Goal: Transaction & Acquisition: Purchase product/service

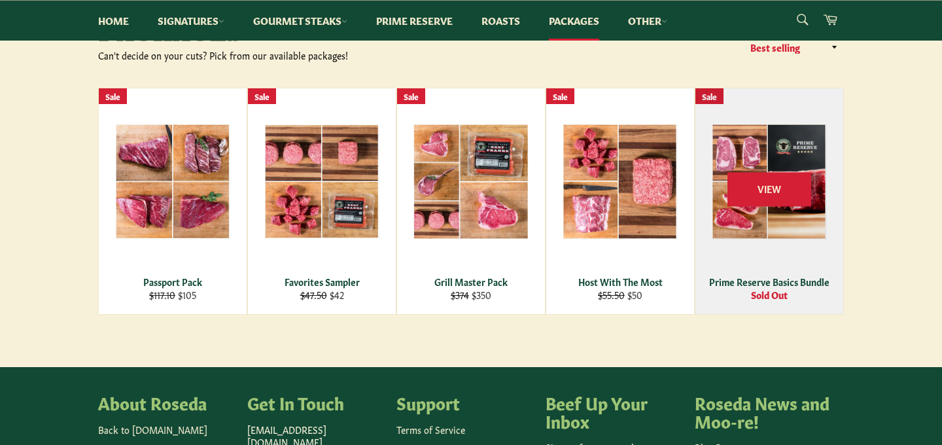
scroll to position [169, 0]
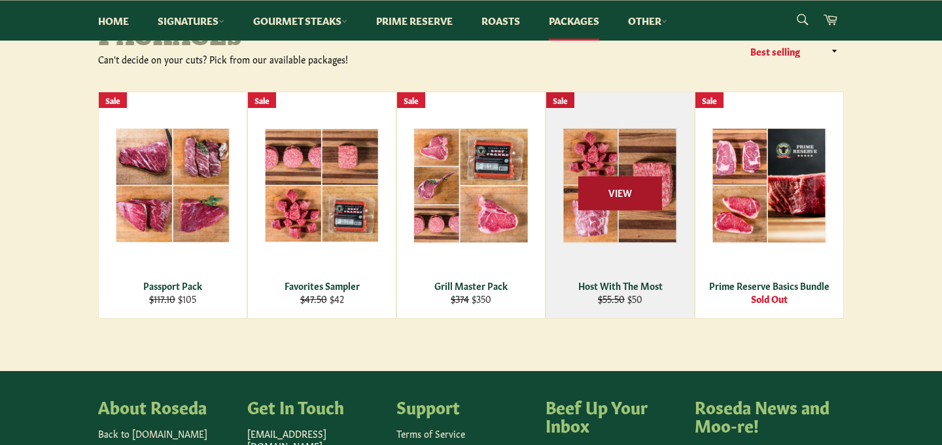
click at [624, 193] on span "View" at bounding box center [620, 193] width 84 height 33
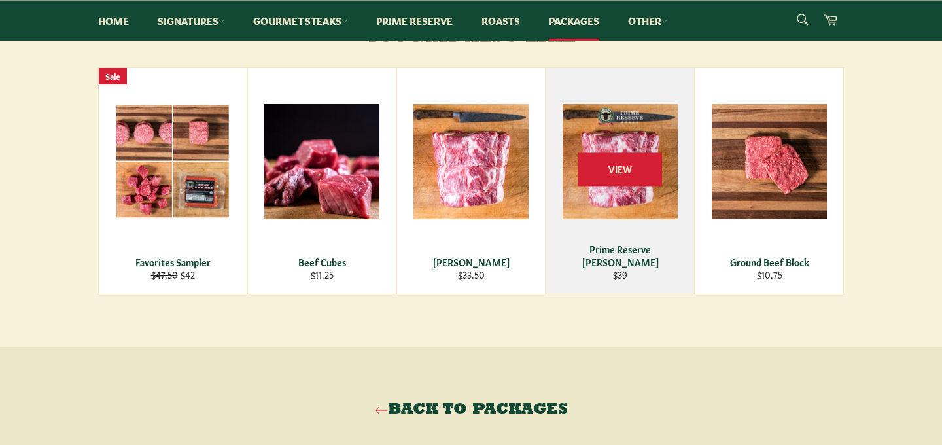
scroll to position [651, 0]
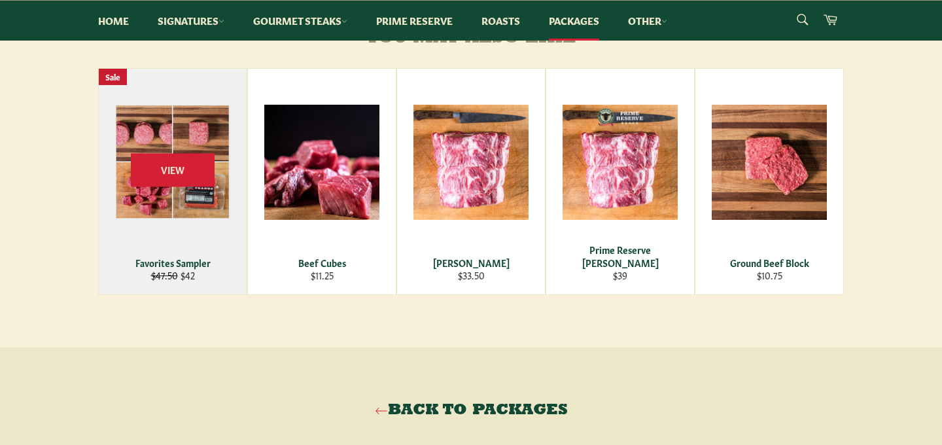
click at [190, 269] on div "Favorites Sampler" at bounding box center [173, 263] width 132 height 12
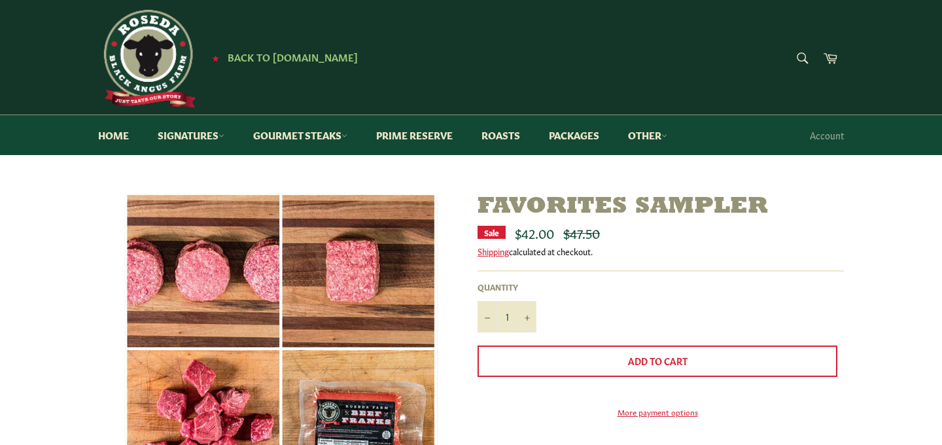
scroll to position [2, 0]
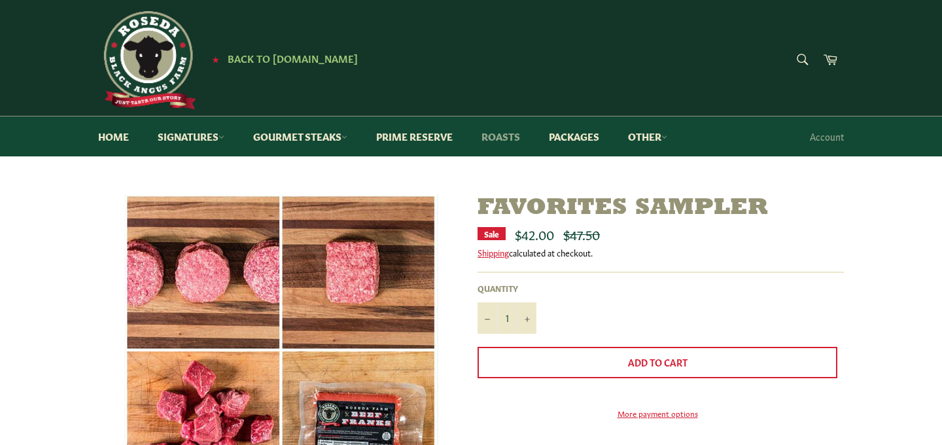
click at [510, 134] on link "Roasts" at bounding box center [501, 136] width 65 height 40
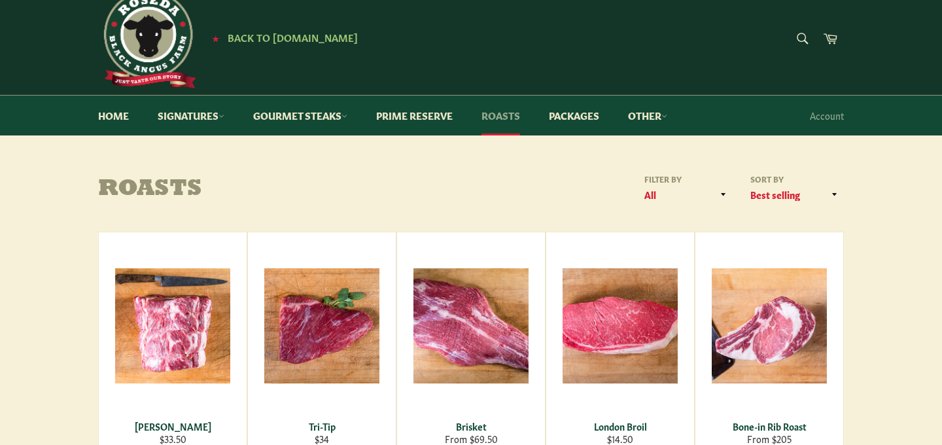
scroll to position [23, 0]
click at [431, 118] on link "Prime Reserve" at bounding box center [414, 116] width 103 height 40
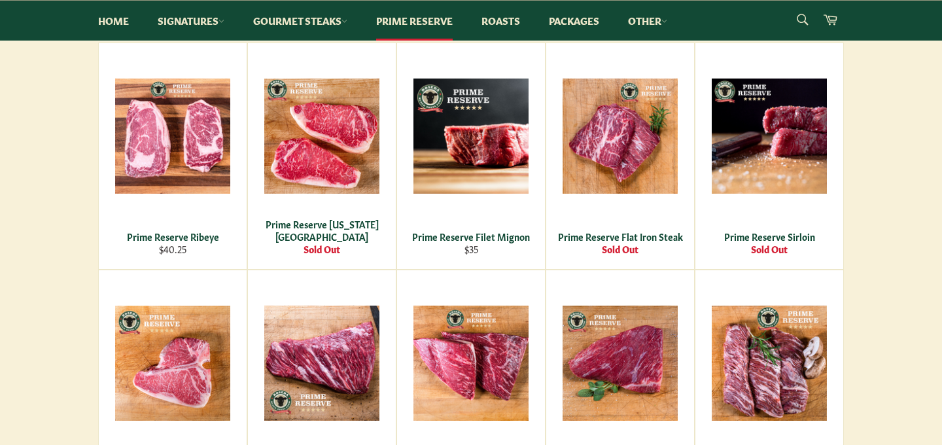
scroll to position [274, 0]
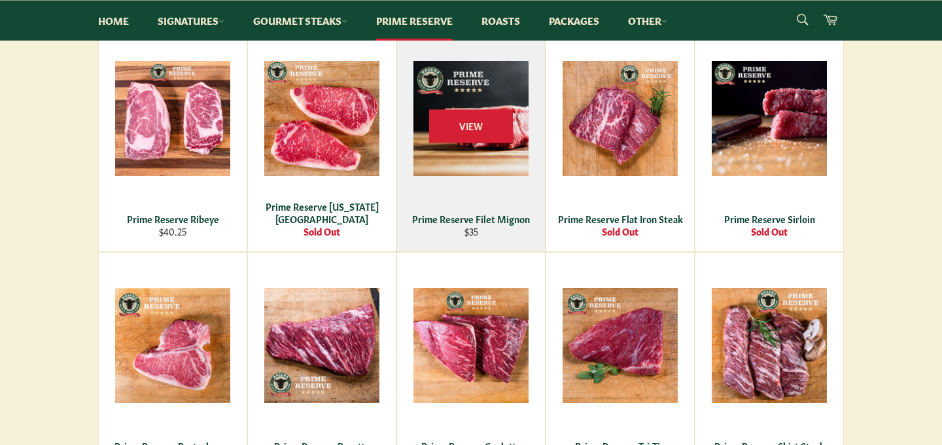
click at [474, 217] on div "Prime Reserve Filet Mignon" at bounding box center [472, 219] width 132 height 12
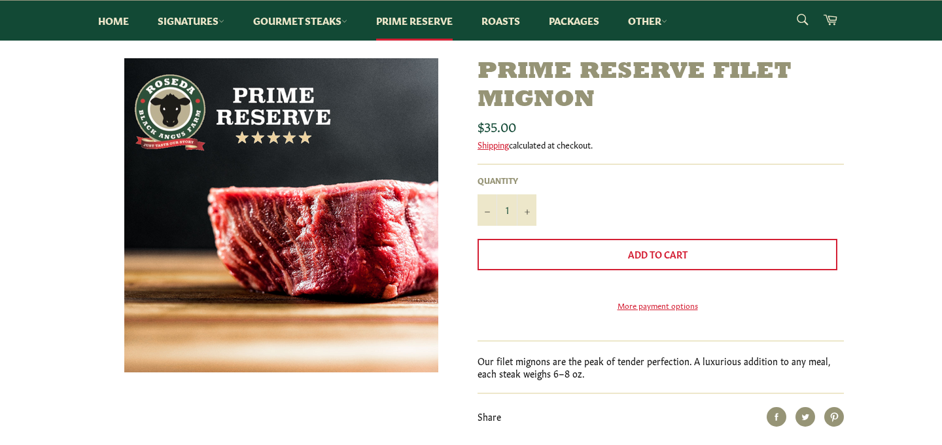
scroll to position [136, 0]
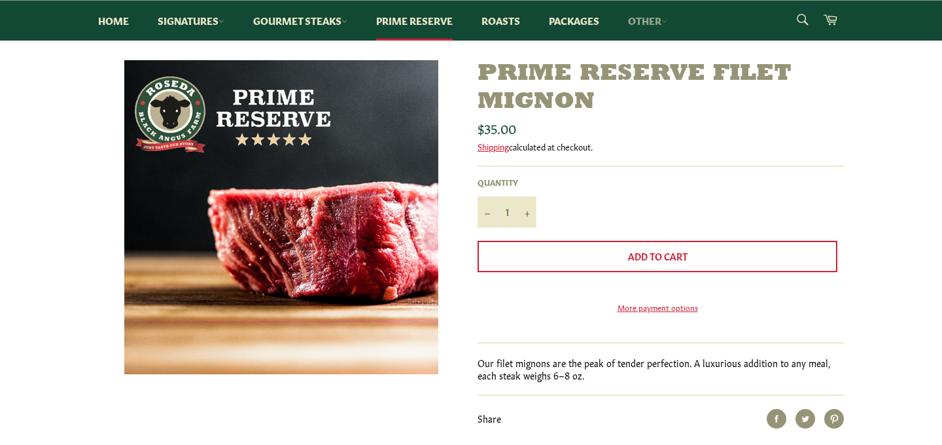
click at [665, 21] on link "Other" at bounding box center [647, 21] width 65 height 40
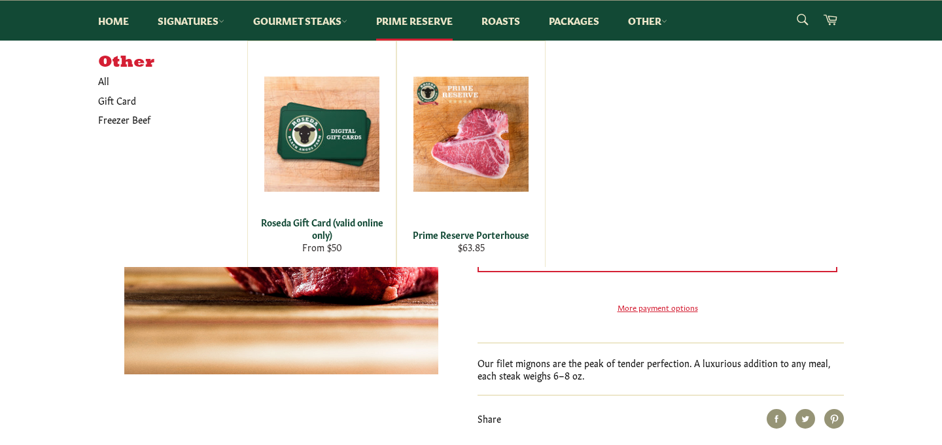
click at [698, 115] on div "Other All Gift Card Freezer Beef Roseda Gift Card (valid online only) From $50 …" at bounding box center [471, 154] width 746 height 226
click at [189, 22] on link "Signatures" at bounding box center [191, 21] width 93 height 40
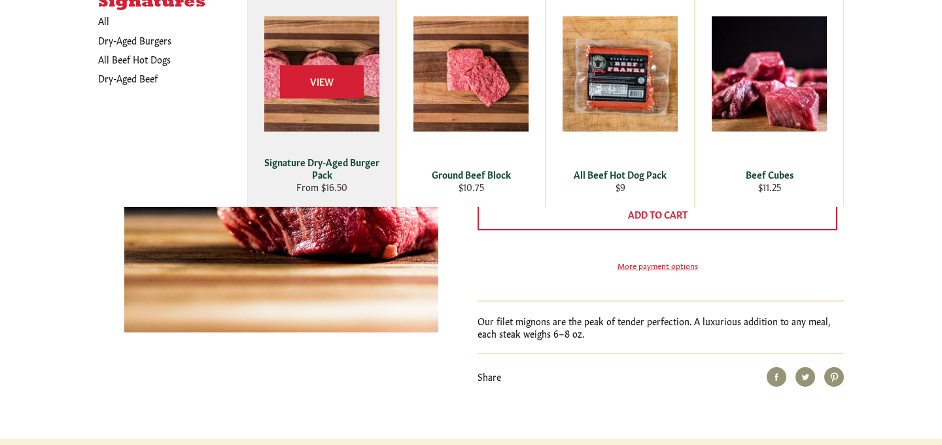
scroll to position [182, 0]
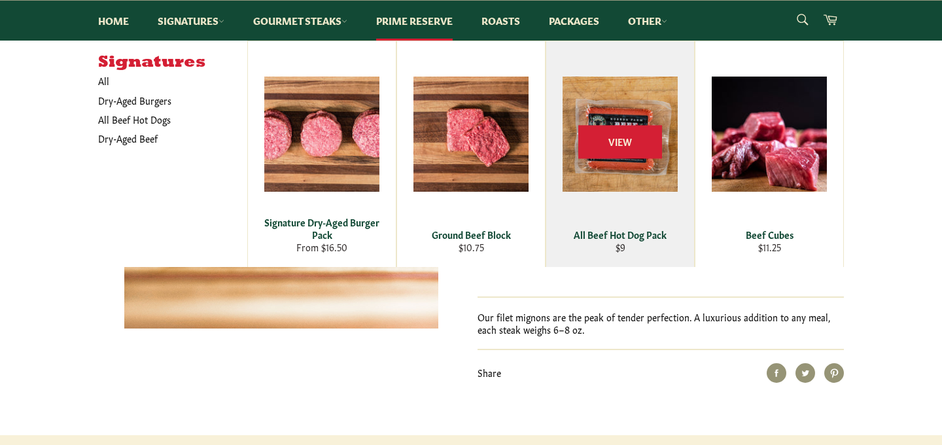
click at [628, 232] on div "All Beef Hot Dog Pack" at bounding box center [621, 234] width 132 height 12
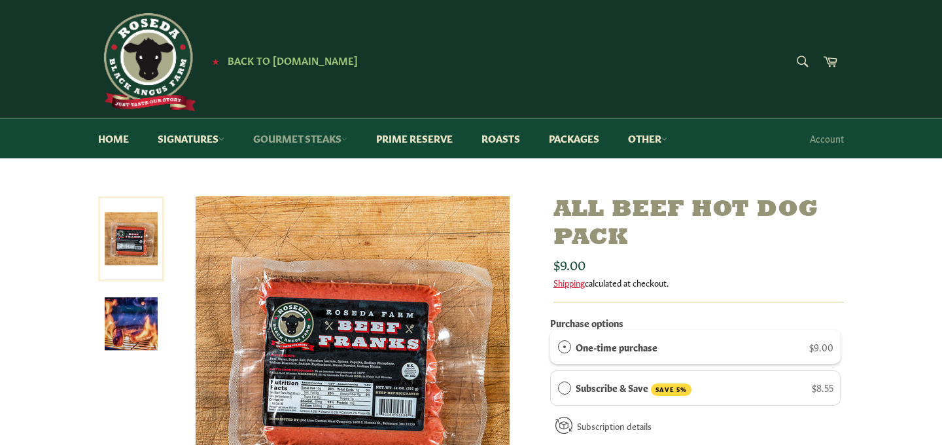
click at [315, 140] on link "Gourmet Steaks" at bounding box center [300, 138] width 120 height 40
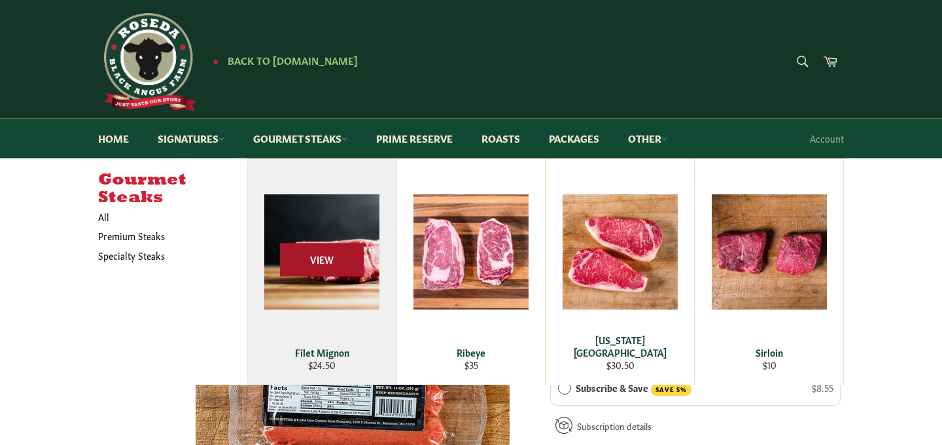
click at [325, 260] on span "View" at bounding box center [322, 259] width 84 height 33
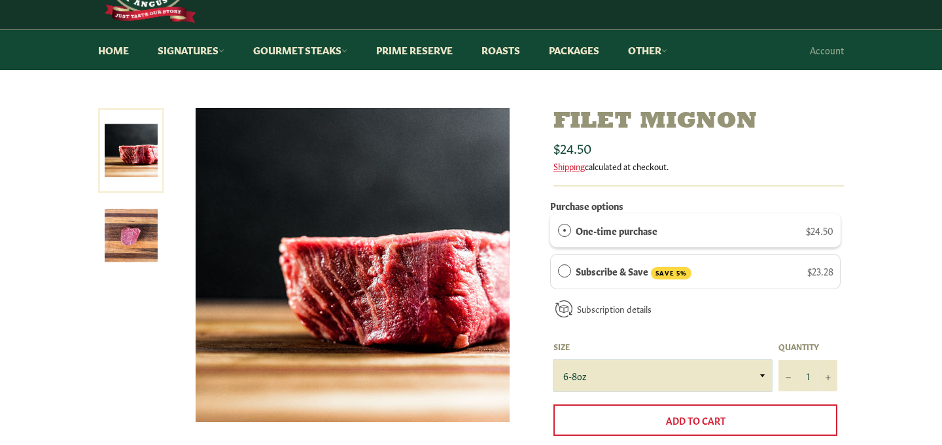
scroll to position [86, 0]
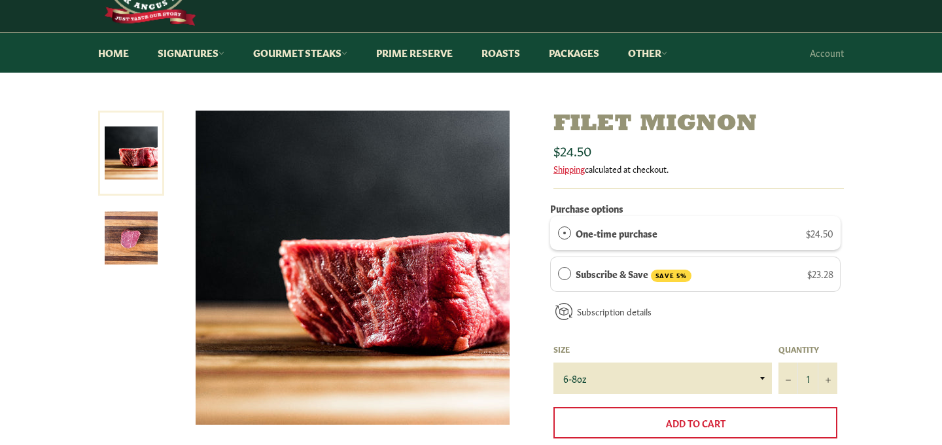
click at [127, 235] on img at bounding box center [131, 237] width 53 height 53
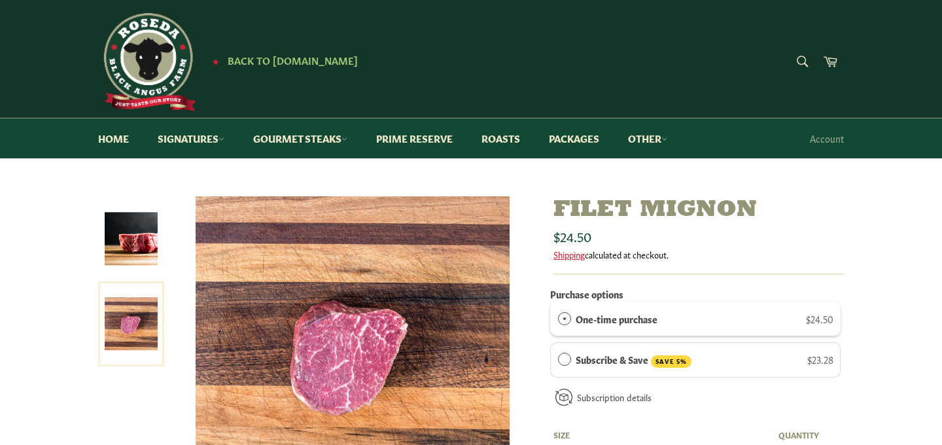
scroll to position [0, 0]
click at [194, 137] on link "Signatures" at bounding box center [191, 138] width 93 height 40
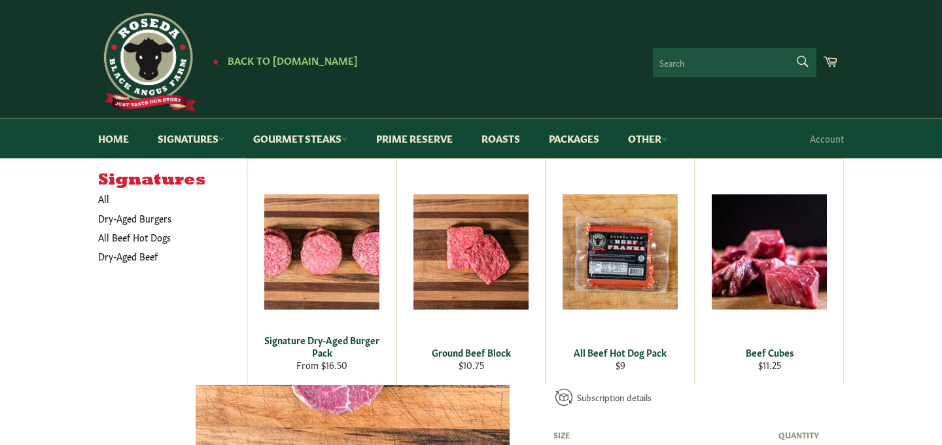
click at [803, 59] on form "Search Search" at bounding box center [735, 62] width 164 height 29
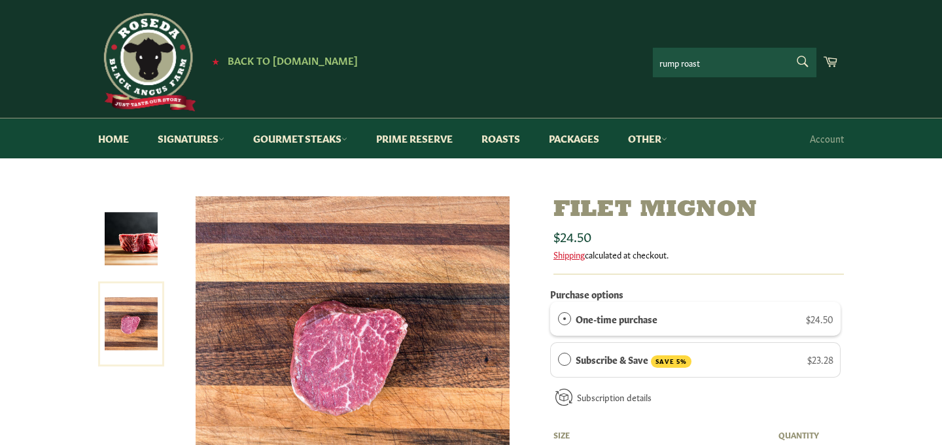
type input "rump roast"
click at [802, 61] on button "Search" at bounding box center [801, 61] width 29 height 27
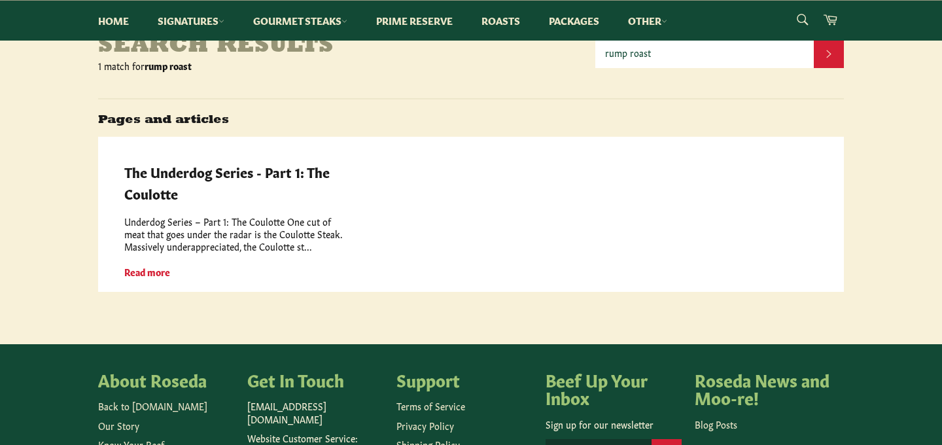
scroll to position [162, 0]
click at [151, 266] on strong "Read more" at bounding box center [147, 272] width 46 height 13
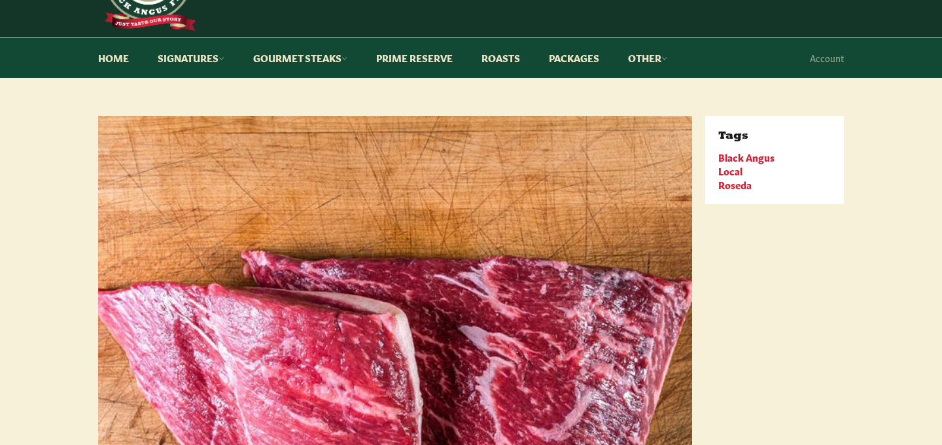
scroll to position [75, 1]
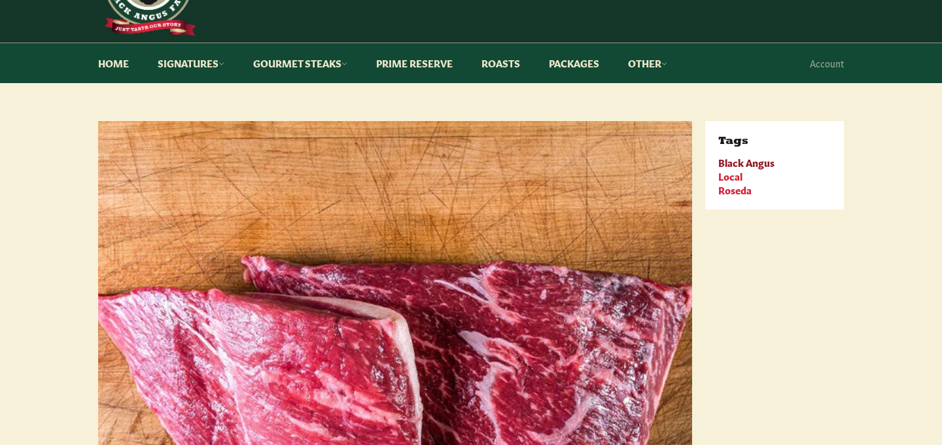
click at [757, 165] on link "Black Angus" at bounding box center [747, 162] width 56 height 14
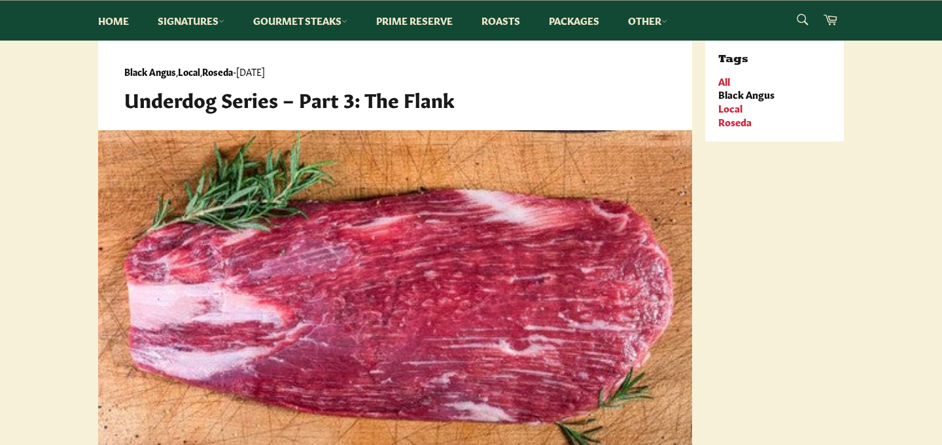
scroll to position [206, 0]
click at [739, 118] on link "Roseda" at bounding box center [735, 121] width 33 height 14
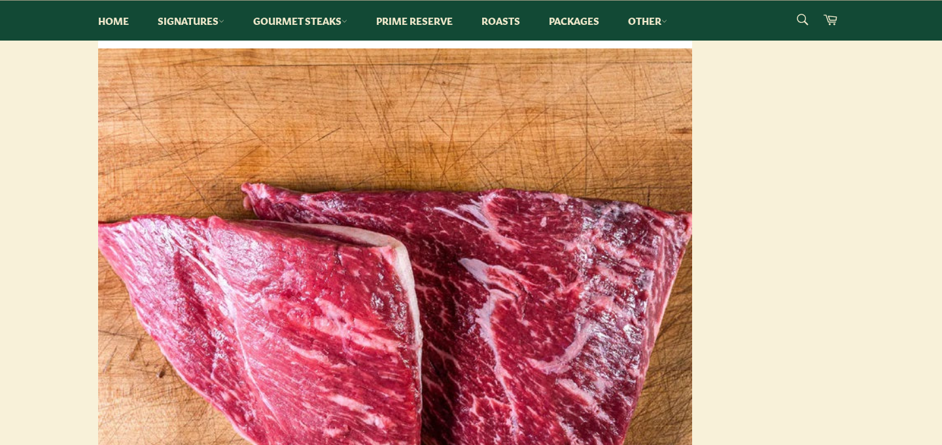
scroll to position [2614, 0]
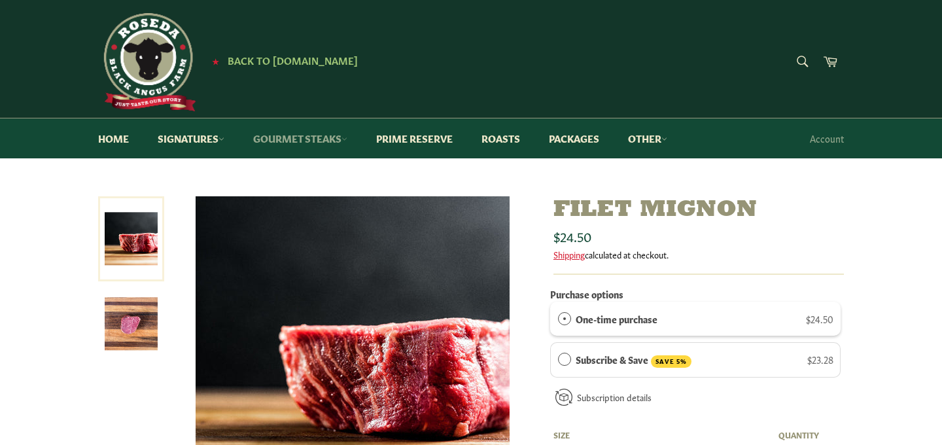
click at [310, 139] on link "Gourmet Steaks" at bounding box center [300, 138] width 120 height 40
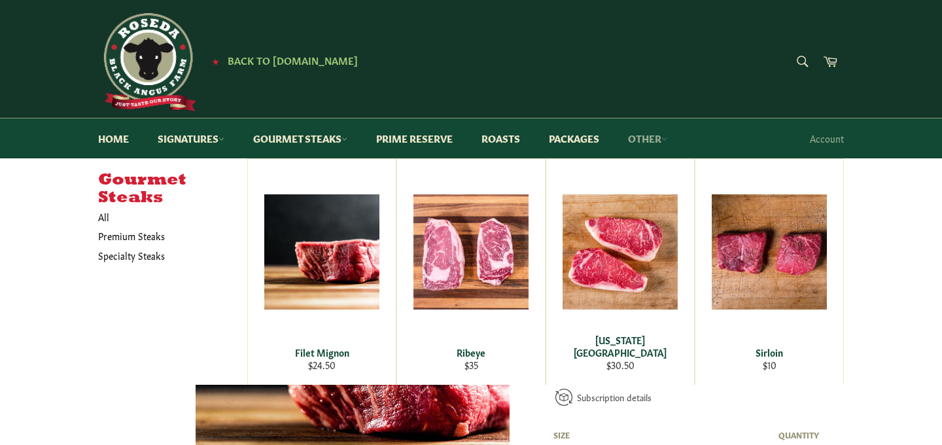
click at [663, 137] on link "Other" at bounding box center [647, 138] width 65 height 40
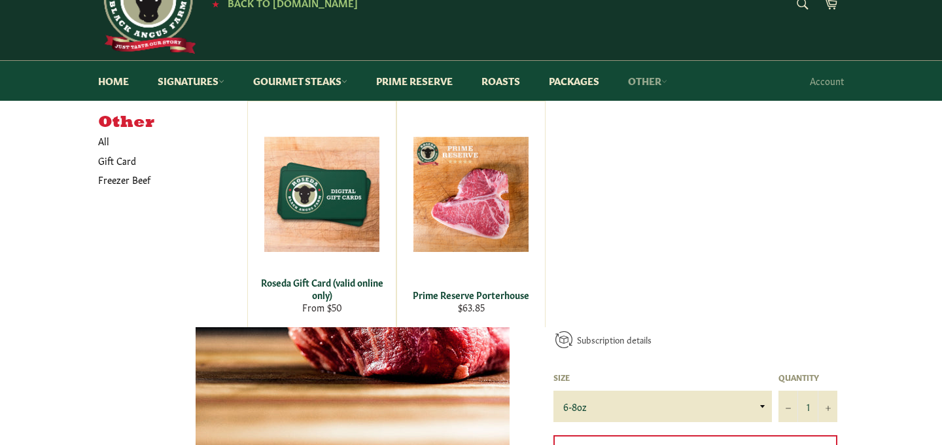
scroll to position [61, 0]
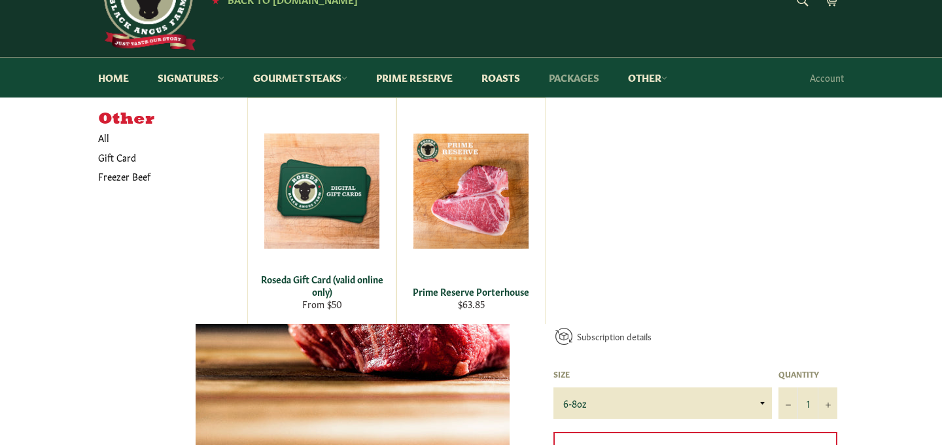
click at [573, 79] on link "Packages" at bounding box center [574, 78] width 77 height 40
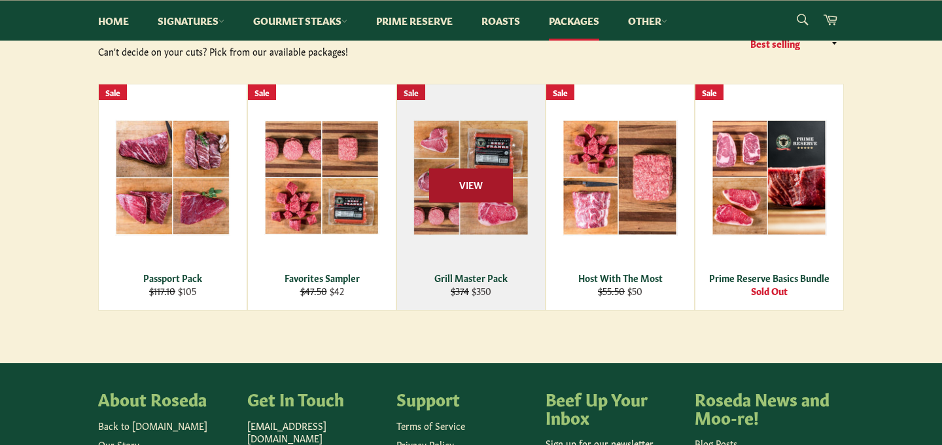
scroll to position [177, 0]
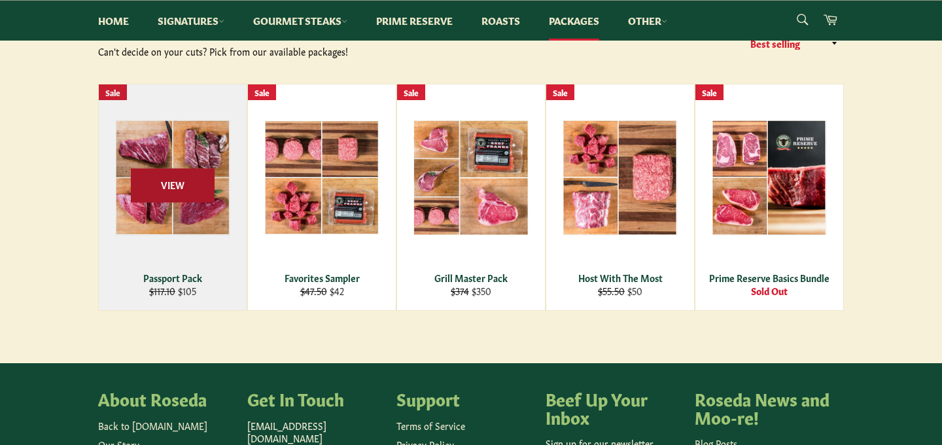
click at [172, 187] on span "View" at bounding box center [173, 185] width 84 height 33
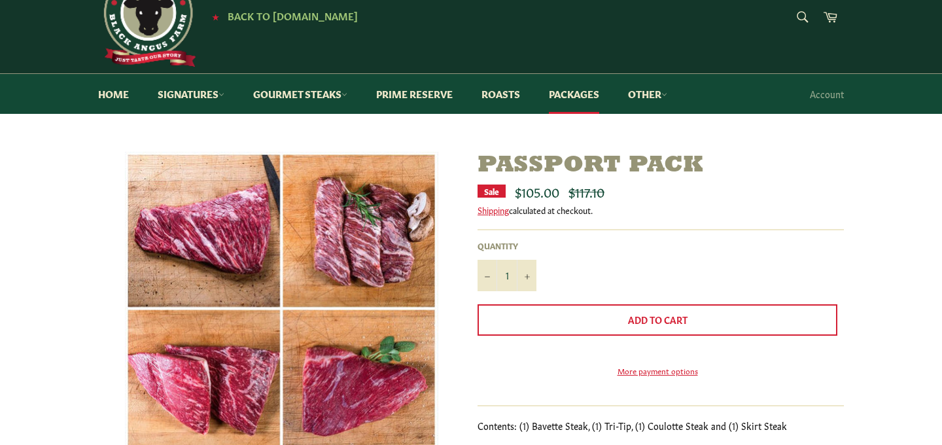
scroll to position [46, 0]
